Goal: Check status: Check status

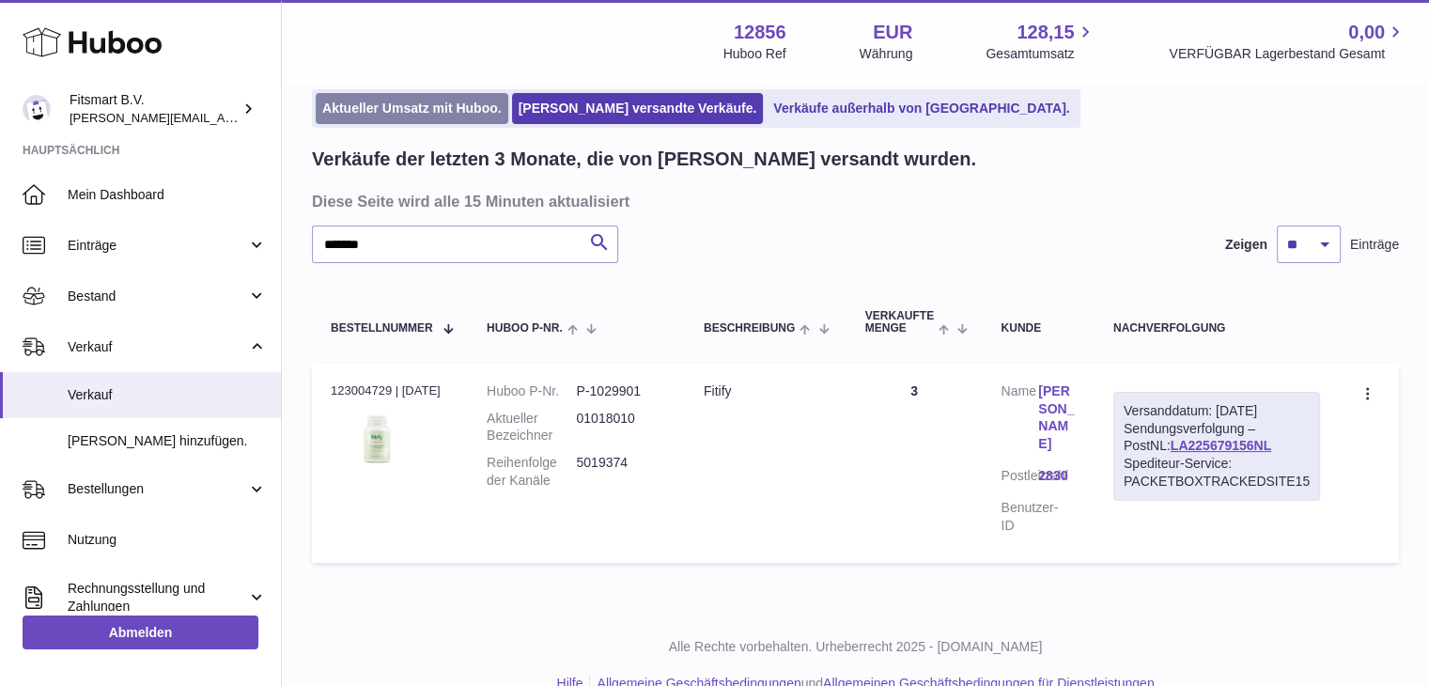
click at [448, 96] on link "Aktueller Umsatz mit Huboo." at bounding box center [412, 108] width 193 height 31
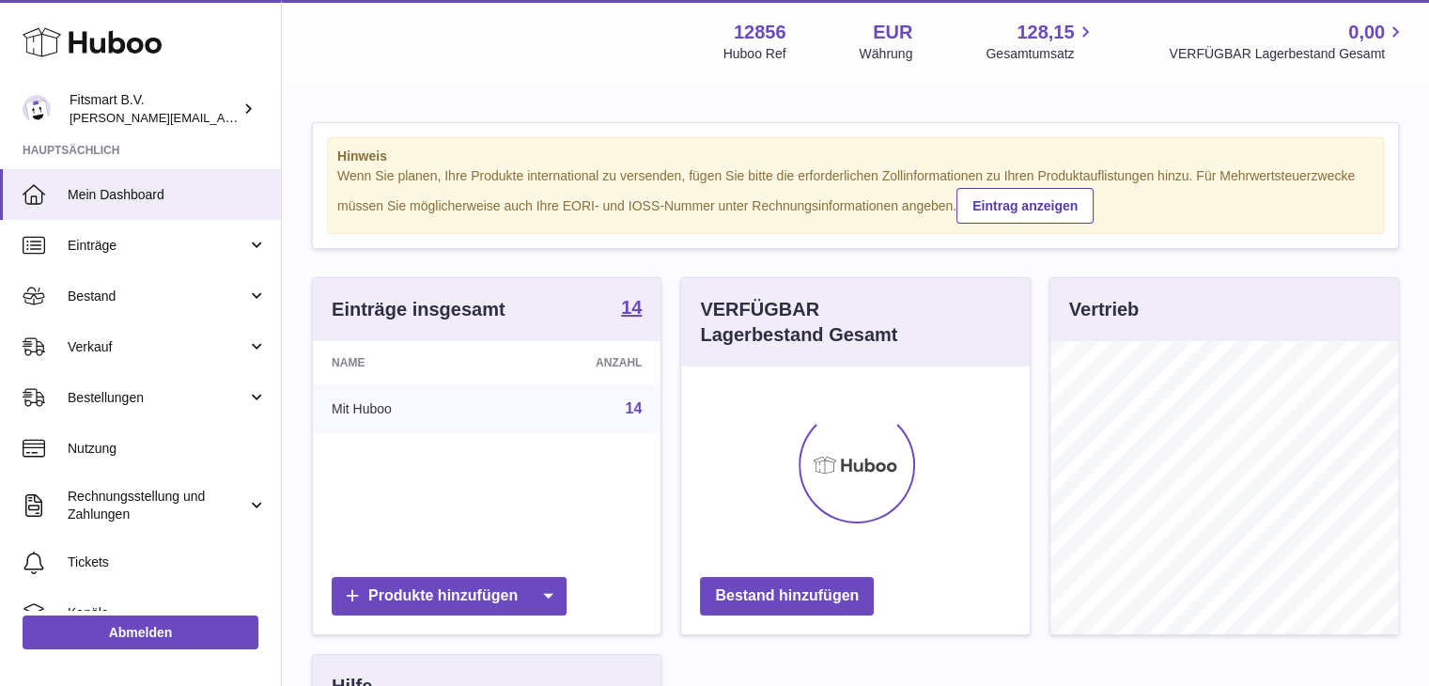
scroll to position [293, 349]
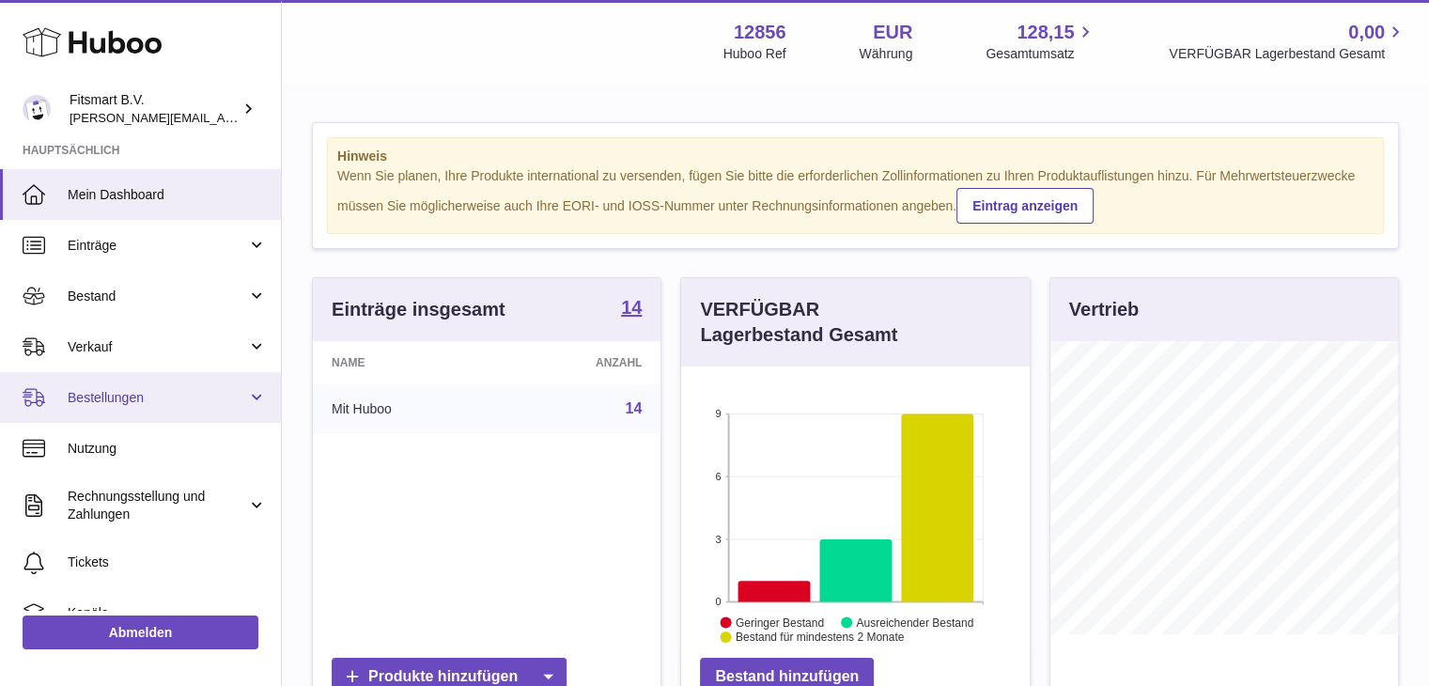
click at [113, 411] on link "Bestellungen" at bounding box center [140, 397] width 281 height 51
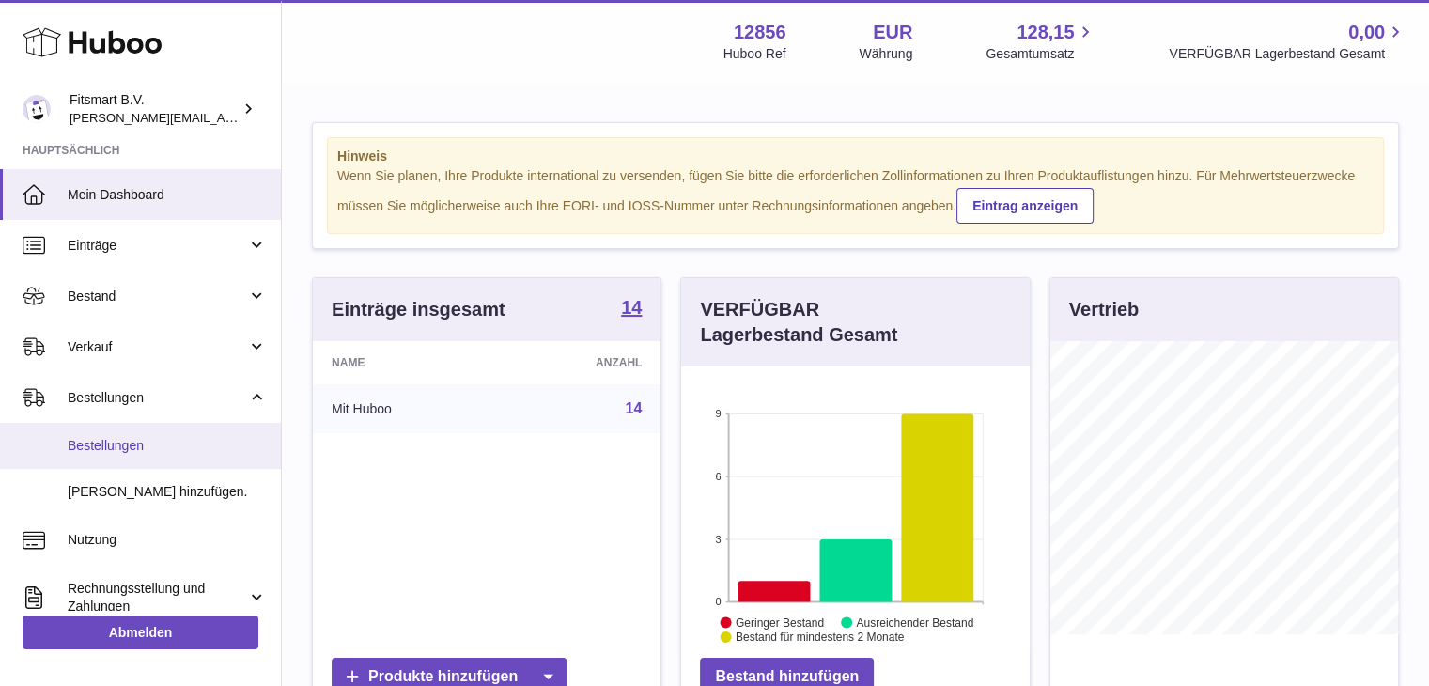
click at [111, 440] on span "Bestellungen" at bounding box center [167, 446] width 199 height 18
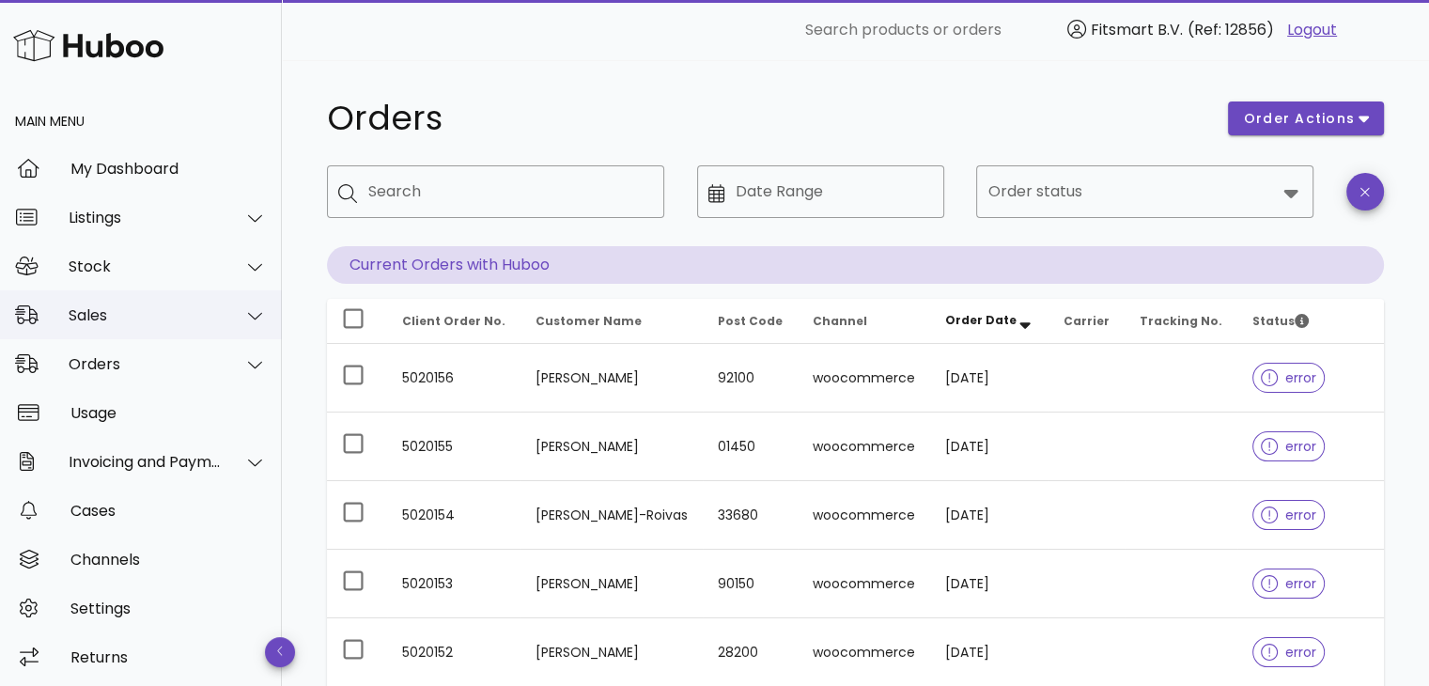
click at [128, 317] on div "Sales" at bounding box center [145, 315] width 153 height 18
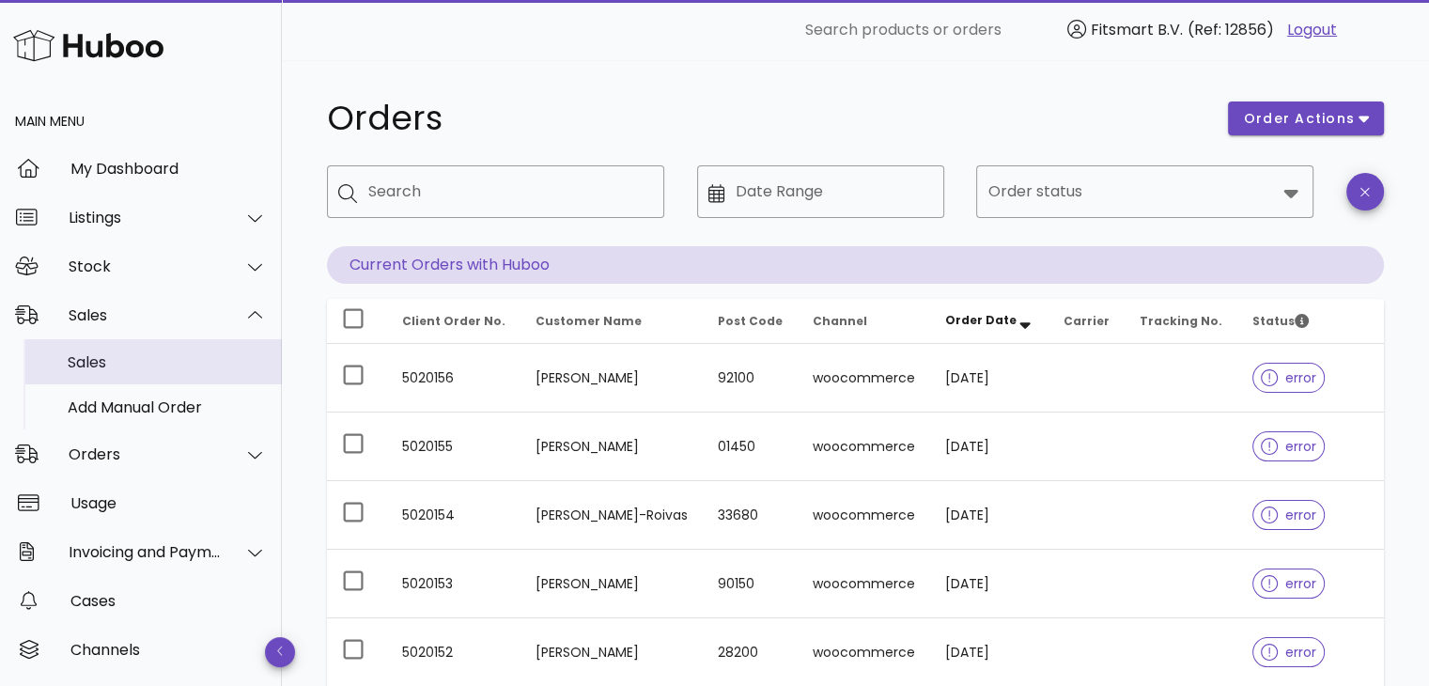
click at [127, 353] on div "Sales" at bounding box center [167, 362] width 199 height 18
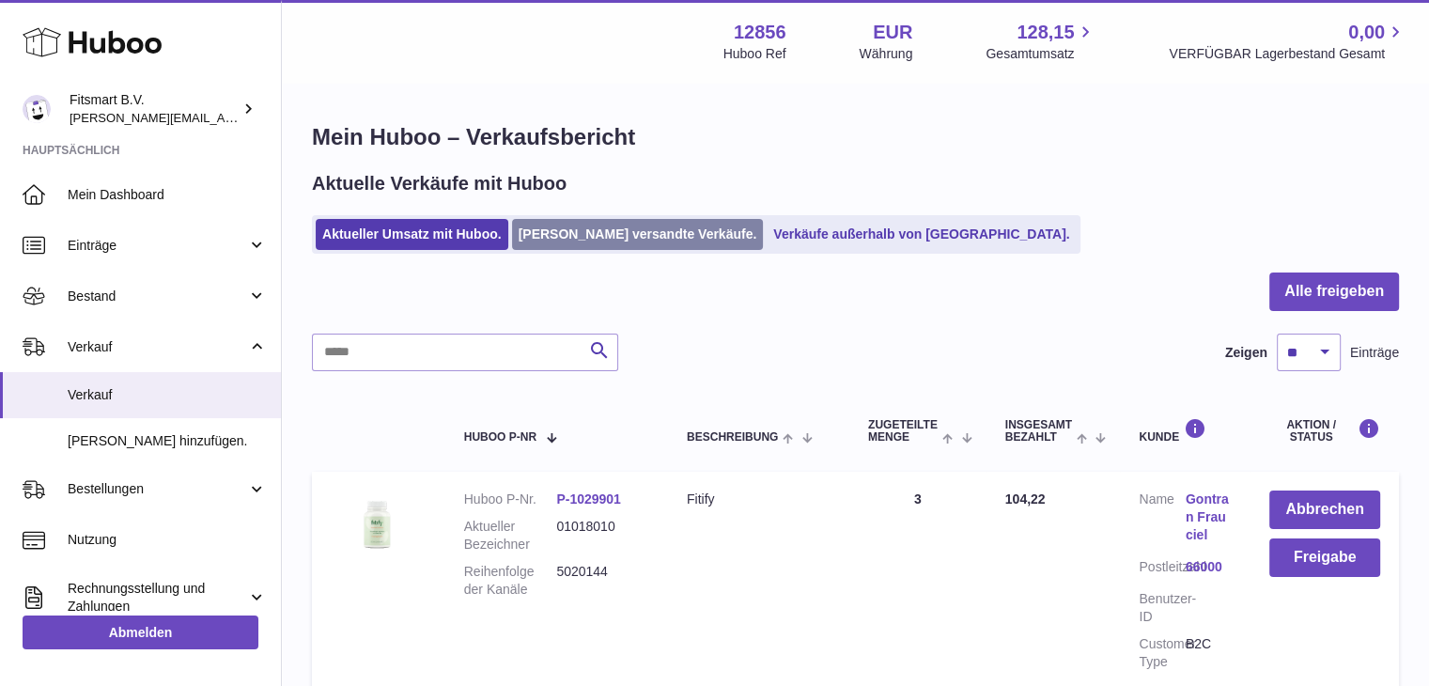
click at [578, 234] on link "[PERSON_NAME] versandte Verkäufe." at bounding box center [638, 234] width 252 height 31
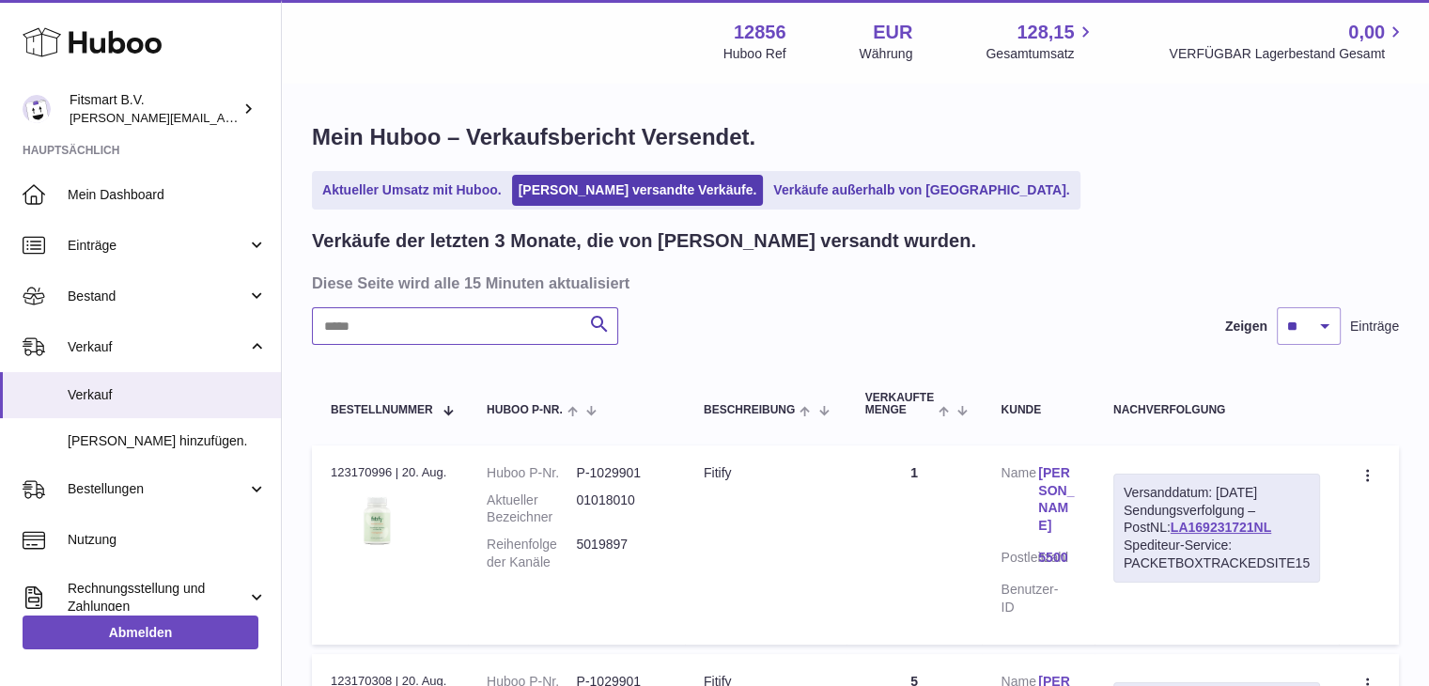
click at [455, 341] on input "text" at bounding box center [465, 326] width 306 height 38
paste input "*******"
type input "*******"
click at [1176, 520] on link "LA343681750NL" at bounding box center [1221, 527] width 101 height 15
